Goal: Find specific page/section: Find specific page/section

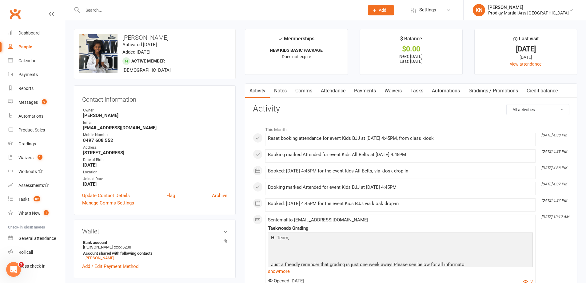
click at [474, 95] on link "Gradings / Promotions" at bounding box center [494, 91] width 58 height 14
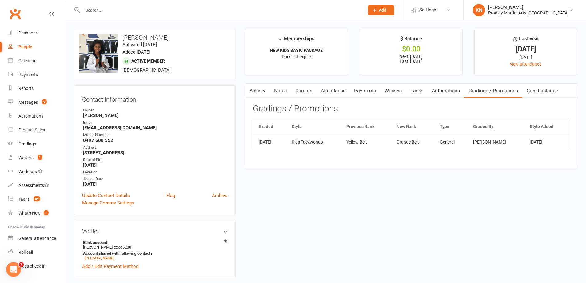
click at [139, 13] on input "text" at bounding box center [220, 10] width 279 height 9
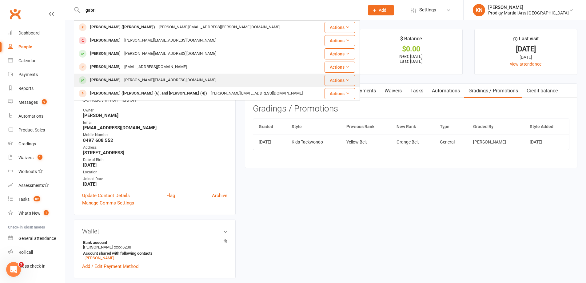
type input "gabri"
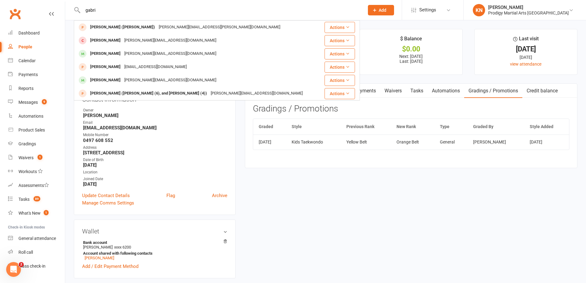
drag, startPoint x: 139, startPoint y: 82, endPoint x: 141, endPoint y: 79, distance: 3.6
click at [141, 80] on div "[PERSON_NAME][EMAIL_ADDRESS][DOMAIN_NAME]" at bounding box center [171, 80] width 96 height 9
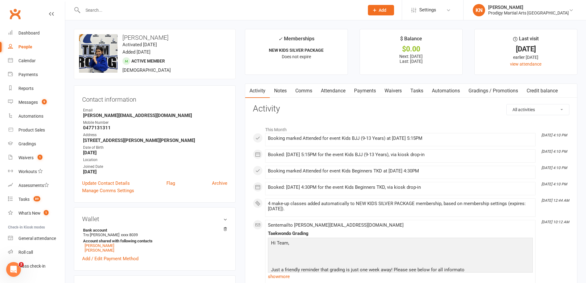
click at [490, 93] on link "Gradings / Promotions" at bounding box center [494, 91] width 58 height 14
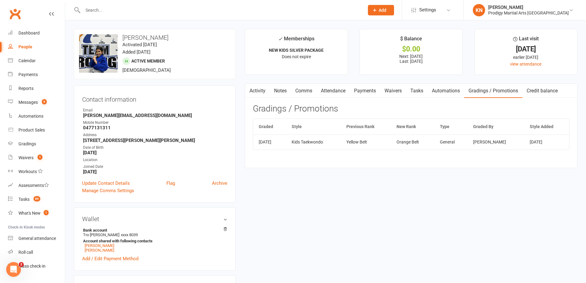
click at [171, 13] on input "text" at bounding box center [220, 10] width 279 height 9
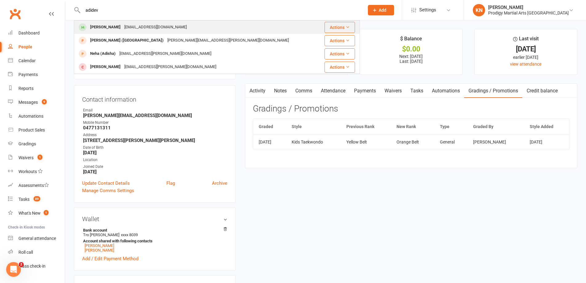
type input "adidev"
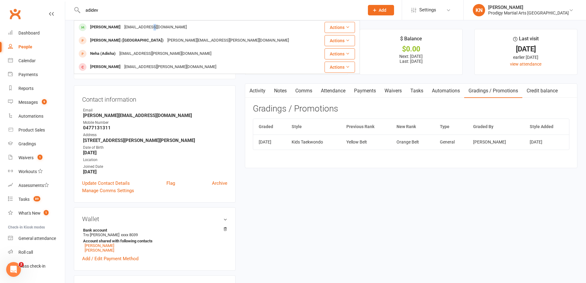
click at [149, 31] on div "[EMAIL_ADDRESS][DOMAIN_NAME]" at bounding box center [156, 27] width 66 height 9
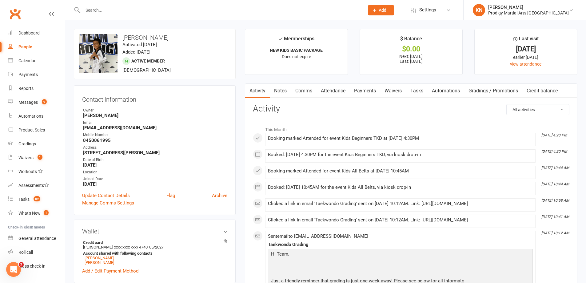
click at [479, 89] on link "Gradings / Promotions" at bounding box center [494, 91] width 58 height 14
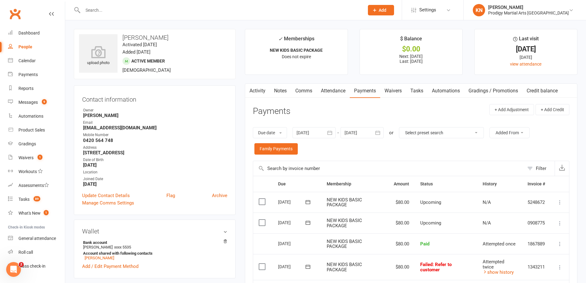
click at [124, 10] on input "text" at bounding box center [220, 10] width 279 height 9
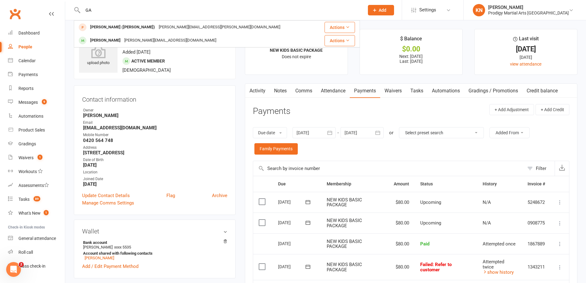
type input "G"
click at [110, 10] on input "gab" at bounding box center [220, 10] width 279 height 9
click at [107, 10] on input "gab" at bounding box center [220, 10] width 279 height 9
drag, startPoint x: 107, startPoint y: 10, endPoint x: 114, endPoint y: 11, distance: 7.4
click at [112, 11] on input "gab" at bounding box center [220, 10] width 279 height 9
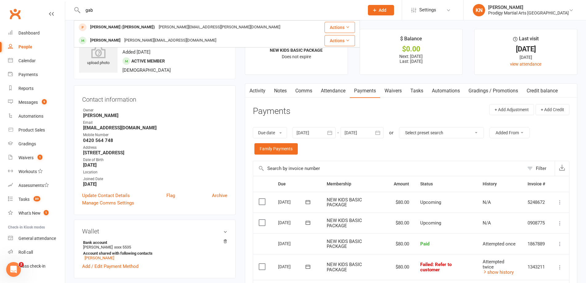
click at [115, 10] on input "gab" at bounding box center [220, 10] width 279 height 9
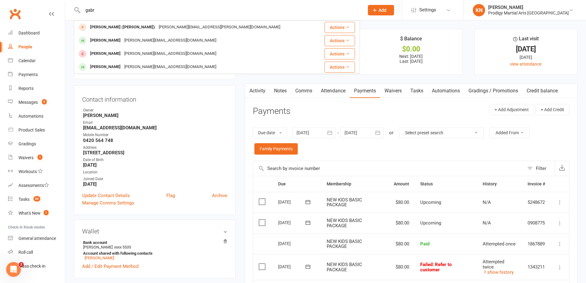
click at [100, 10] on input "gabr" at bounding box center [220, 10] width 279 height 9
click at [101, 10] on input "gabr" at bounding box center [220, 10] width 279 height 9
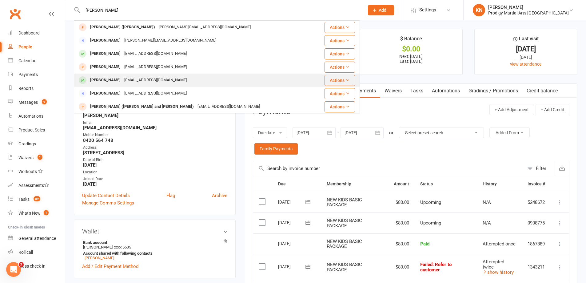
type input "nicholas"
click at [124, 81] on div "annetteviolet22@gmail.com" at bounding box center [156, 80] width 66 height 9
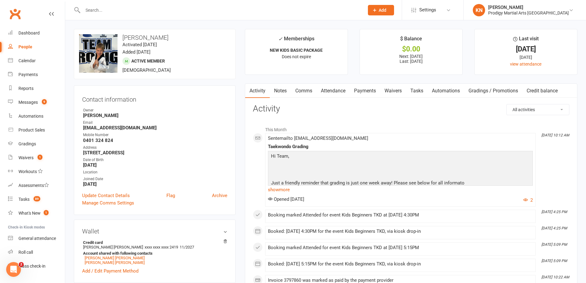
click at [484, 91] on link "Gradings / Promotions" at bounding box center [494, 91] width 58 height 14
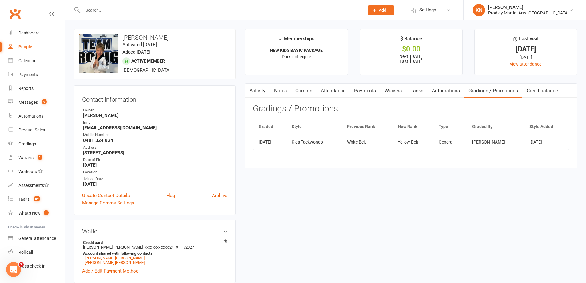
click at [125, 15] on div at bounding box center [217, 10] width 286 height 20
click at [123, 14] on input "text" at bounding box center [220, 10] width 279 height 9
